Goal: Information Seeking & Learning: Obtain resource

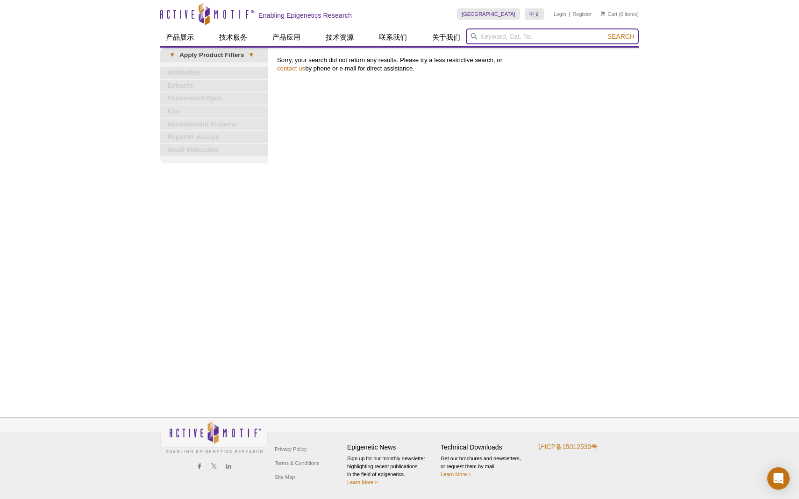
click at [520, 33] on input "search" at bounding box center [552, 36] width 173 height 16
type input "MeDIP"
click at [605, 32] on button "Search" at bounding box center [621, 36] width 33 height 8
click at [625, 37] on span "Search" at bounding box center [620, 36] width 27 height 7
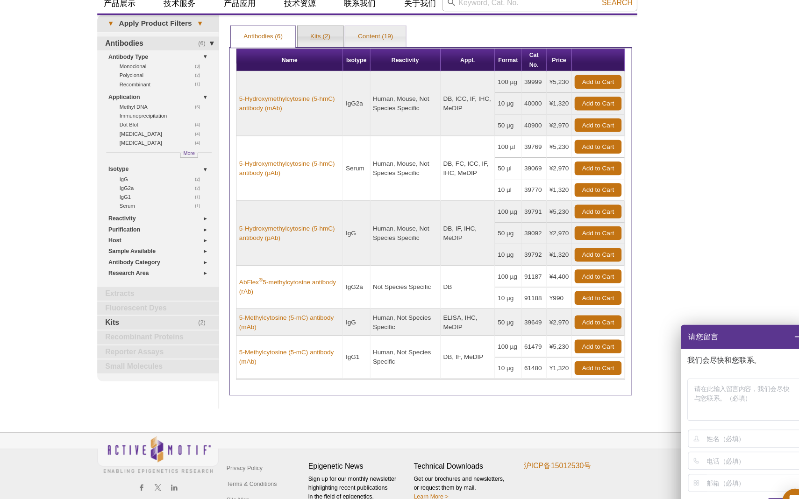
click at [354, 64] on link "Kits (2)" at bounding box center [358, 66] width 40 height 19
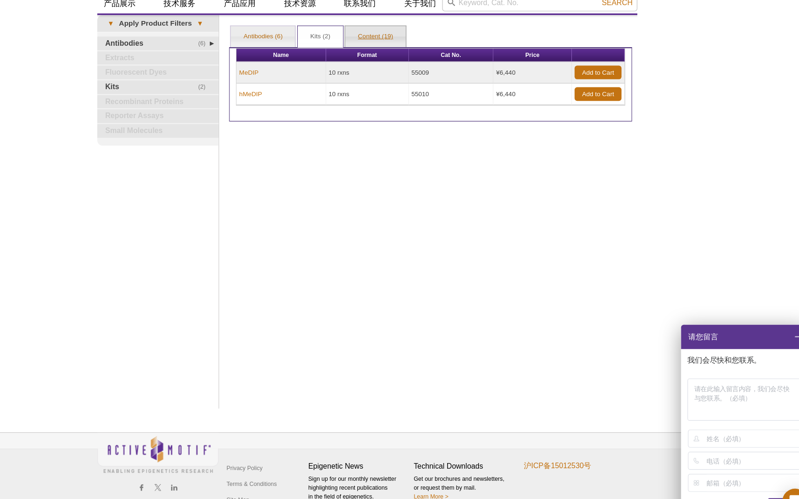
click at [412, 61] on link "Content (19)" at bounding box center [407, 66] width 54 height 19
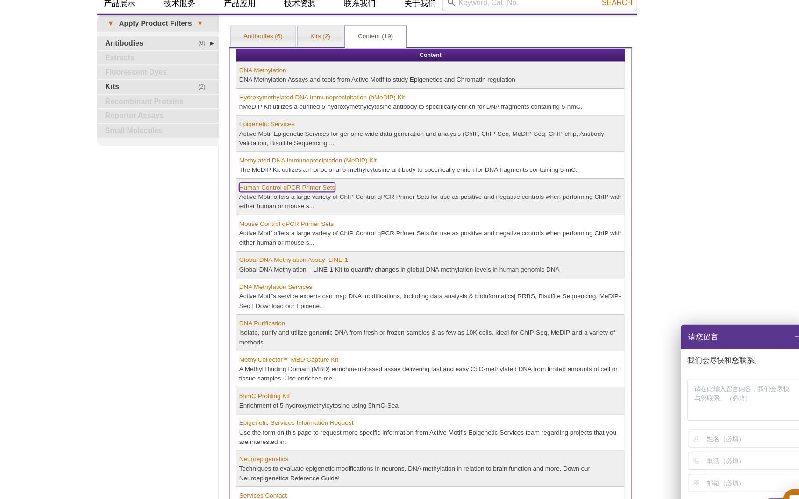
click at [340, 197] on link "Human Control qPCR Primer Sets" at bounding box center [328, 200] width 85 height 8
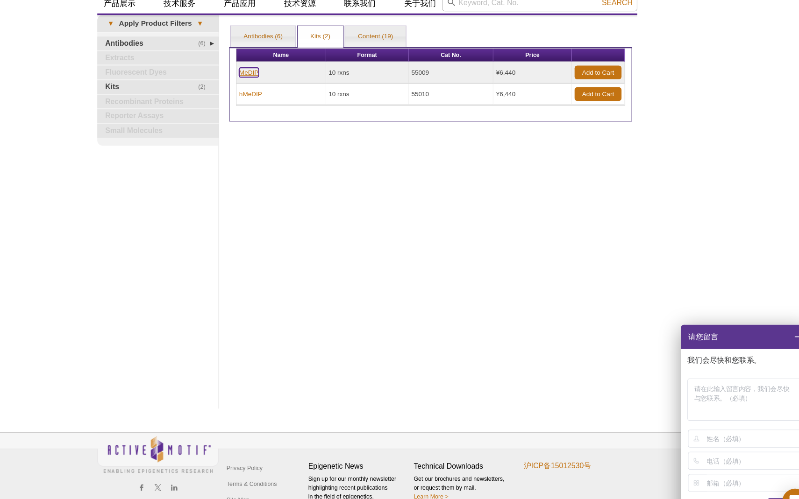
click at [295, 97] on link "MeDIP" at bounding box center [294, 98] width 17 height 8
click at [780, 334] on span at bounding box center [782, 332] width 16 height 21
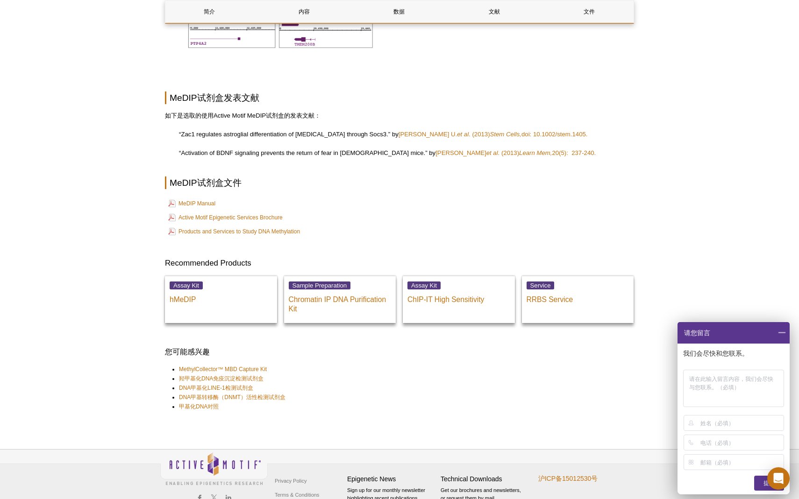
scroll to position [1784, 0]
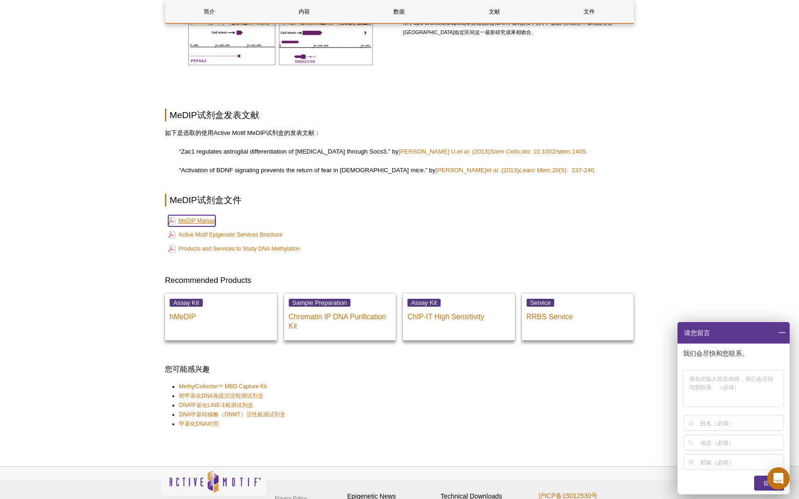
click at [192, 221] on link "MeDIP Manual" at bounding box center [191, 220] width 47 height 11
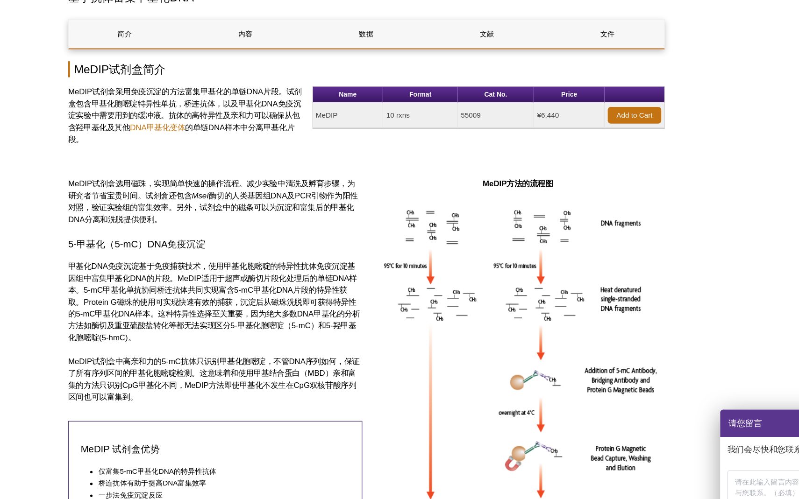
scroll to position [0, 0]
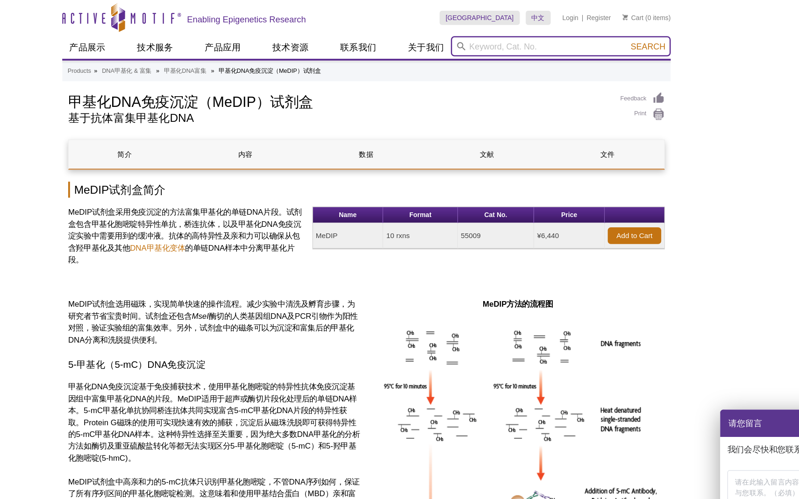
click at [523, 38] on input "search" at bounding box center [552, 36] width 173 height 16
paste input "Human genomic DNA,"
type input "Human genomic DNA,"
click at [605, 32] on button "Search" at bounding box center [621, 36] width 33 height 8
click at [623, 37] on span "Search" at bounding box center [620, 36] width 27 height 7
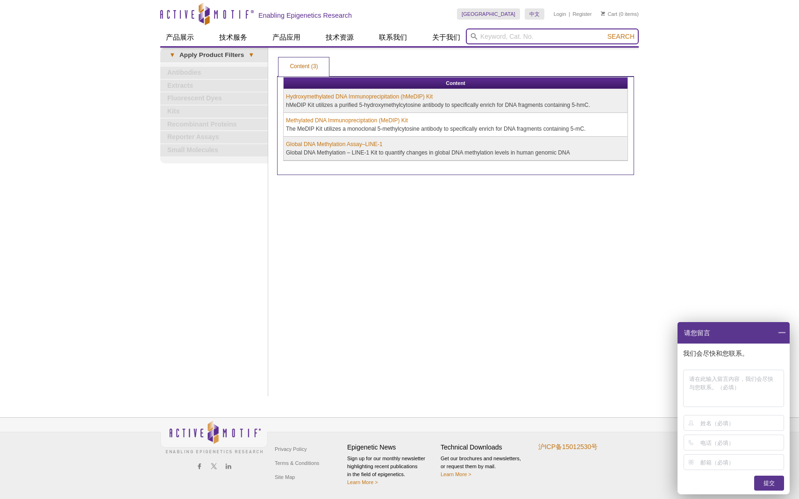
click at [532, 35] on input "search" at bounding box center [552, 36] width 173 height 16
paste input "Human genomic DNA, MseI digested"
type input "Human genomic DNA, MseI digested"
click at [605, 32] on button "Search" at bounding box center [621, 36] width 33 height 8
click at [625, 35] on span "Search" at bounding box center [620, 36] width 27 height 7
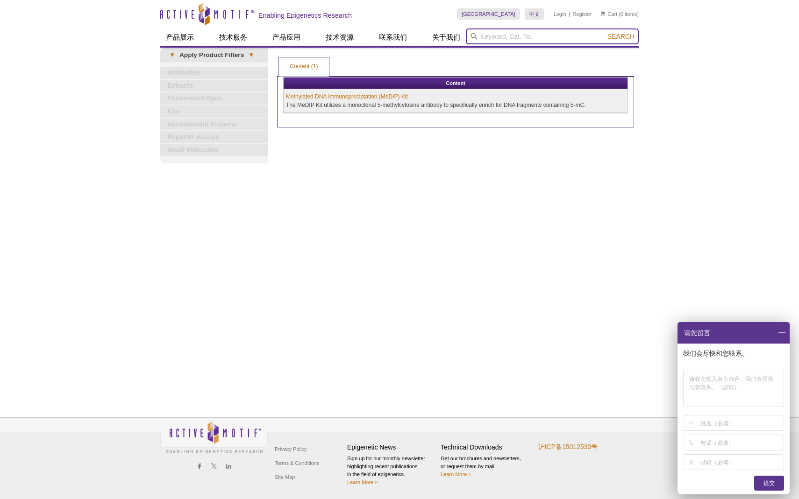
click at [576, 40] on input "search" at bounding box center [552, 36] width 173 height 16
click at [529, 33] on input "search" at bounding box center [552, 36] width 173 height 16
paste input "ZC3H13 PCR Primer Mix"
type input "ZC3H13 PCR Primer Mix"
click at [605, 32] on button "Search" at bounding box center [621, 36] width 33 height 8
